Goal: Information Seeking & Learning: Learn about a topic

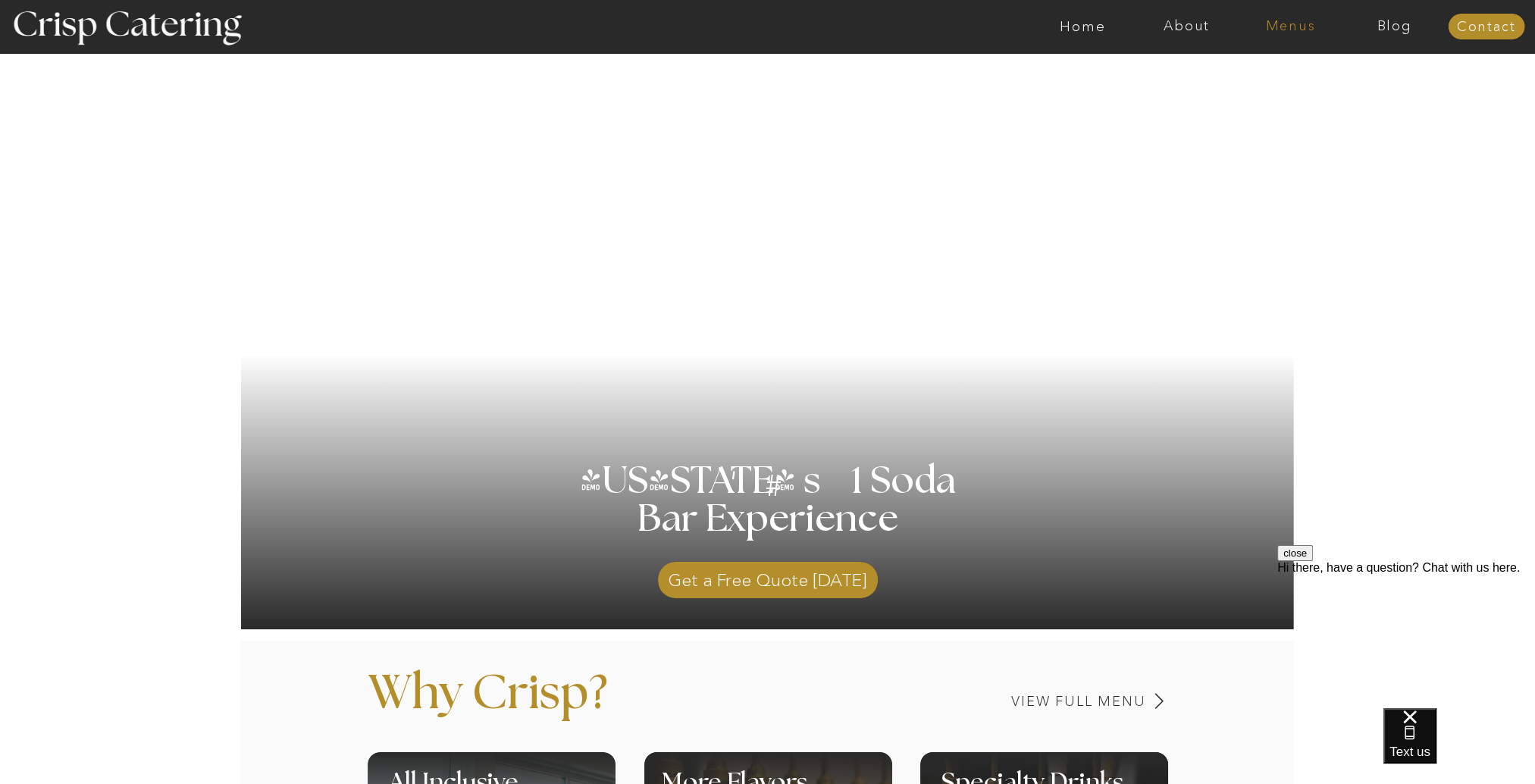
click at [1295, 28] on nav "Menus" at bounding box center [1290, 27] width 104 height 16
click at [1279, 88] on nav "Winter (Sep-Feb)" at bounding box center [1289, 89] width 124 height 15
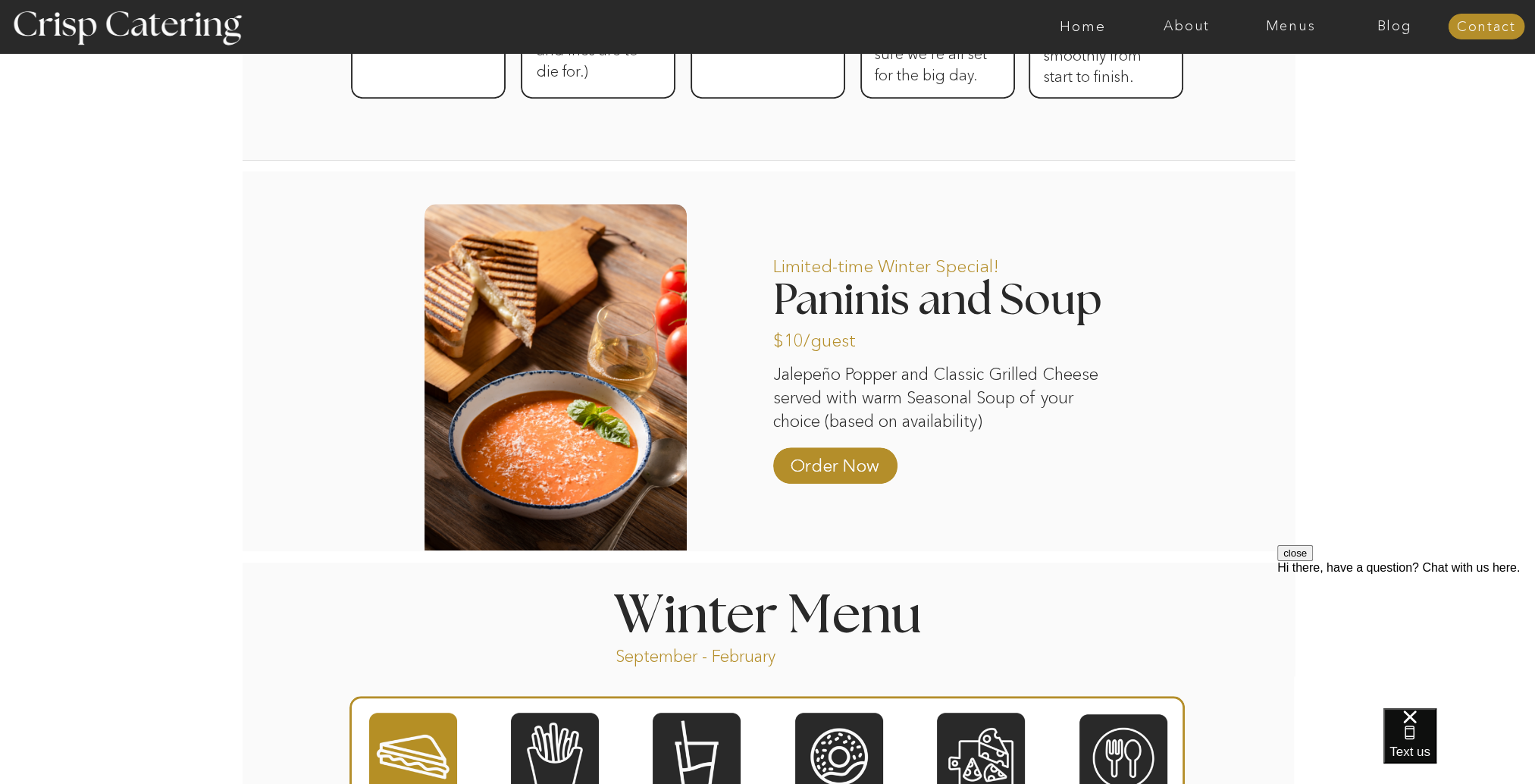
scroll to position [1440, 0]
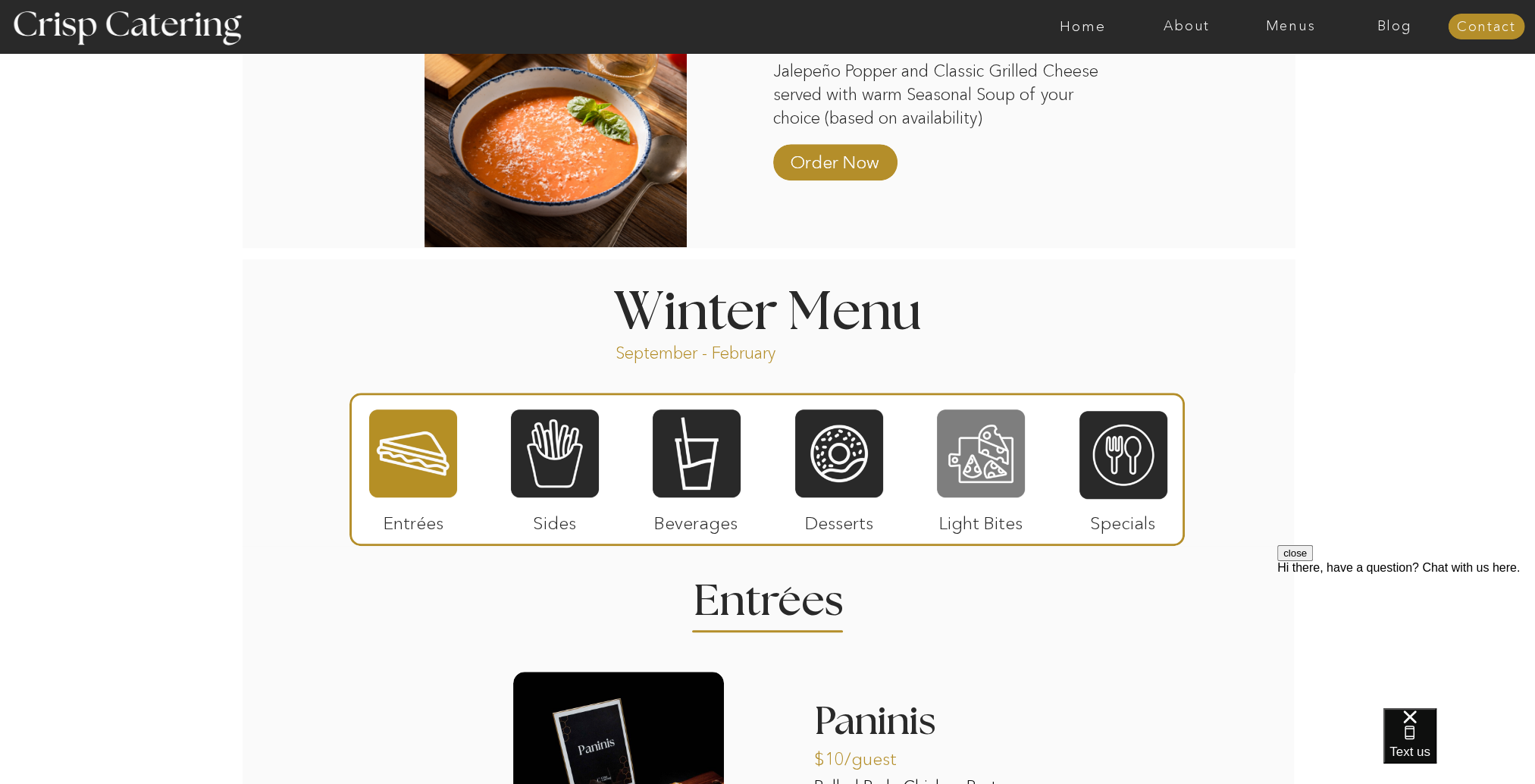
click at [972, 454] on div at bounding box center [980, 453] width 88 height 91
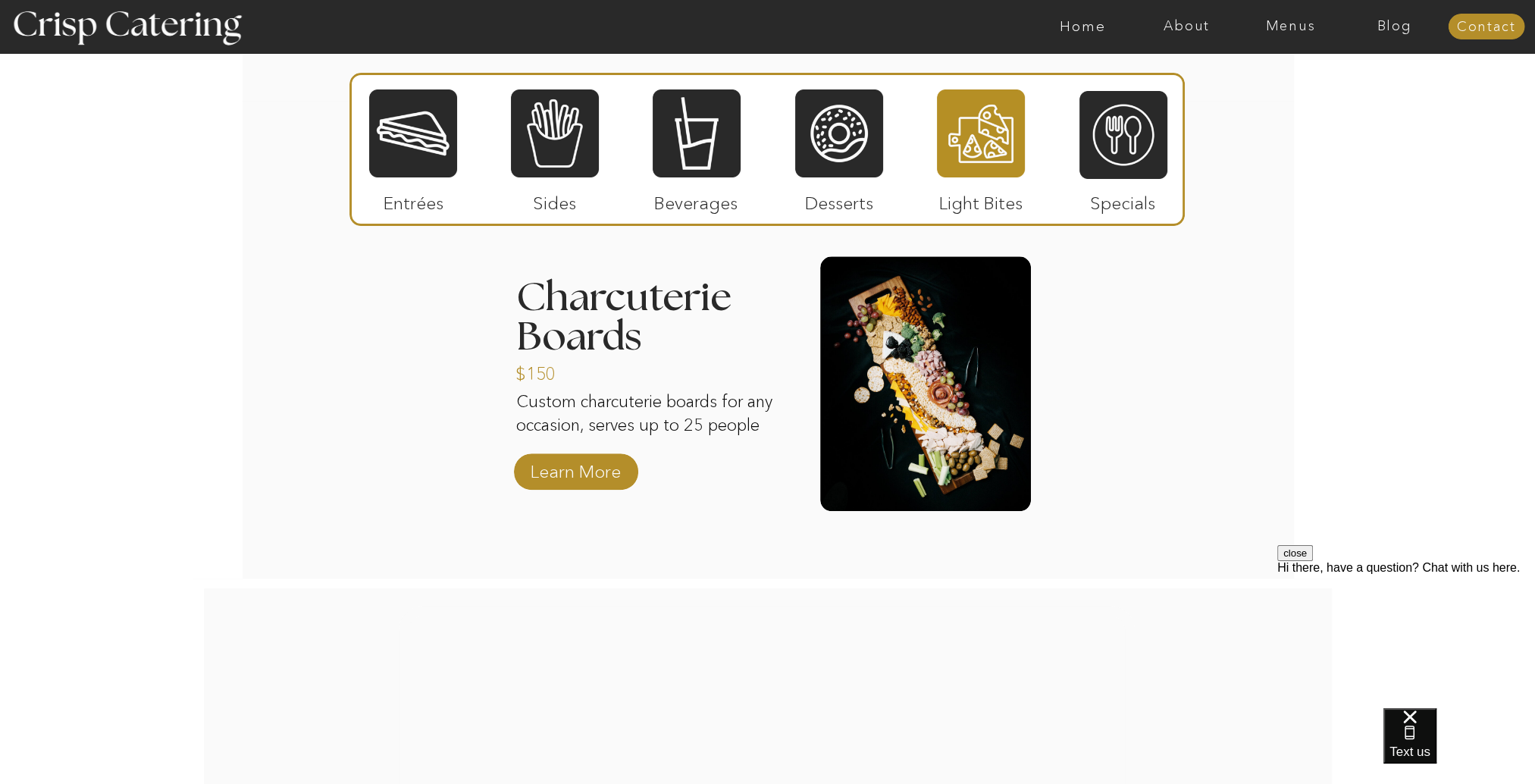
scroll to position [1895, 0]
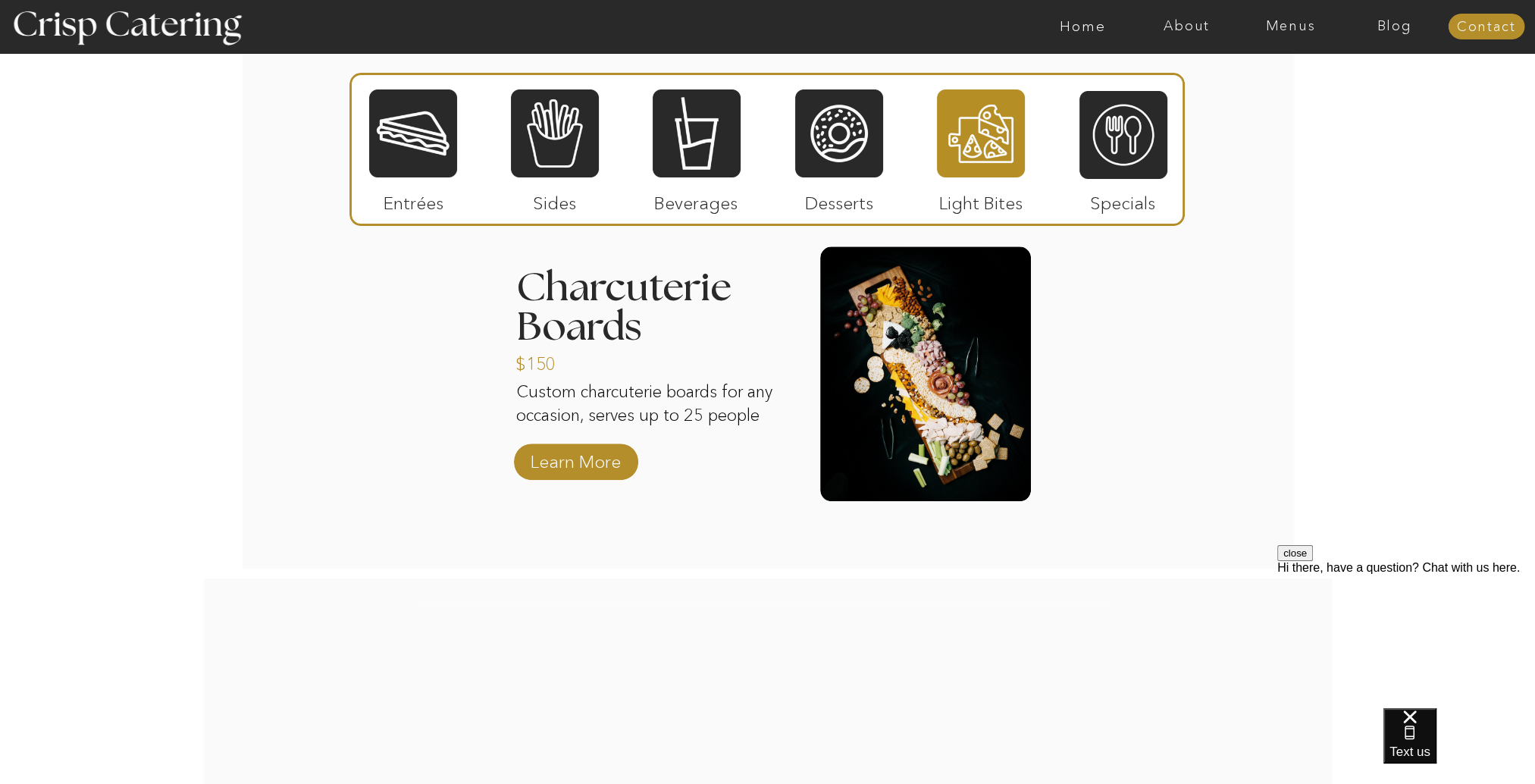
click at [950, 418] on div at bounding box center [924, 373] width 210 height 254
click at [601, 454] on p "Learn More" at bounding box center [576, 458] width 101 height 44
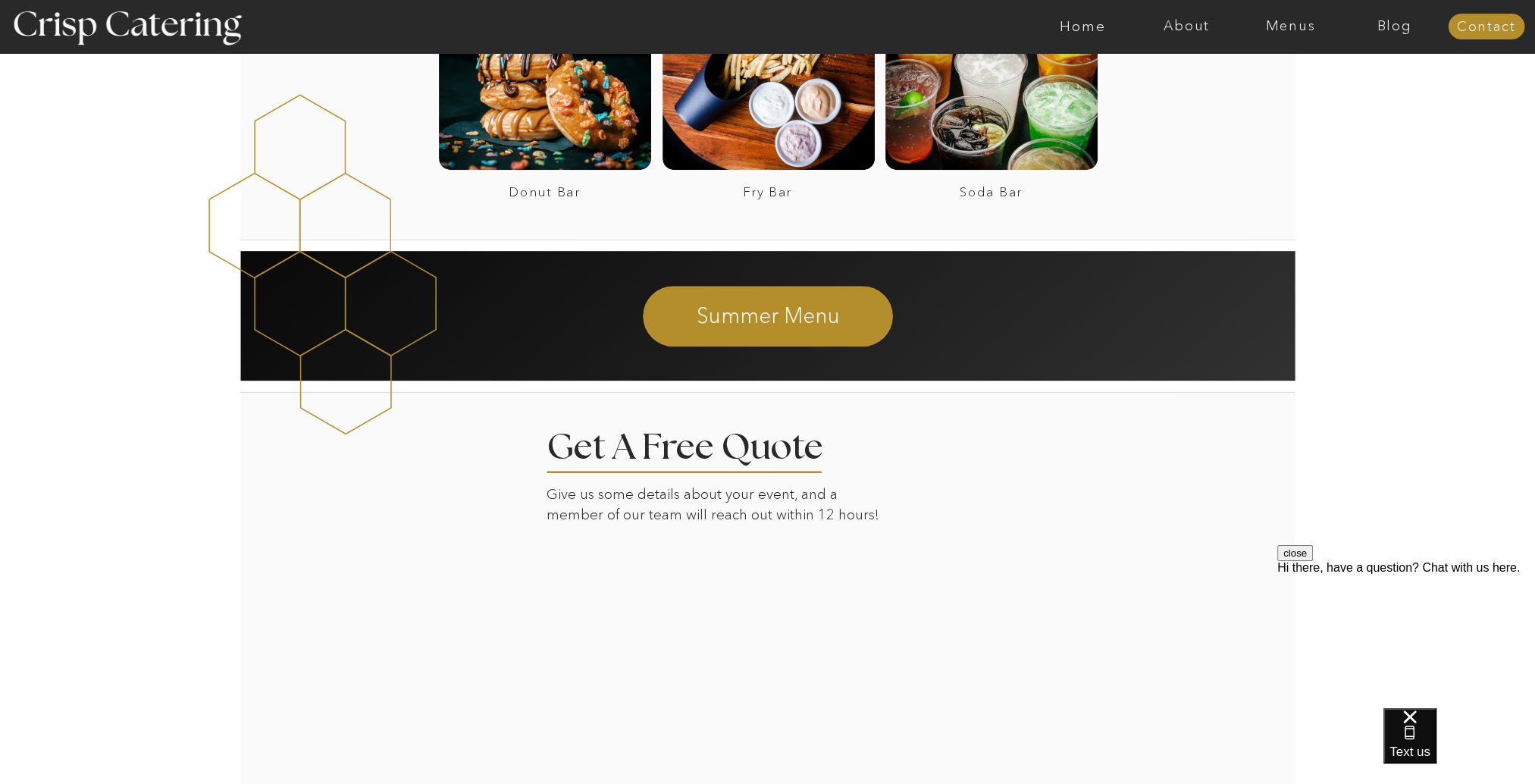
scroll to position [1061, 0]
